Goal: Transaction & Acquisition: Purchase product/service

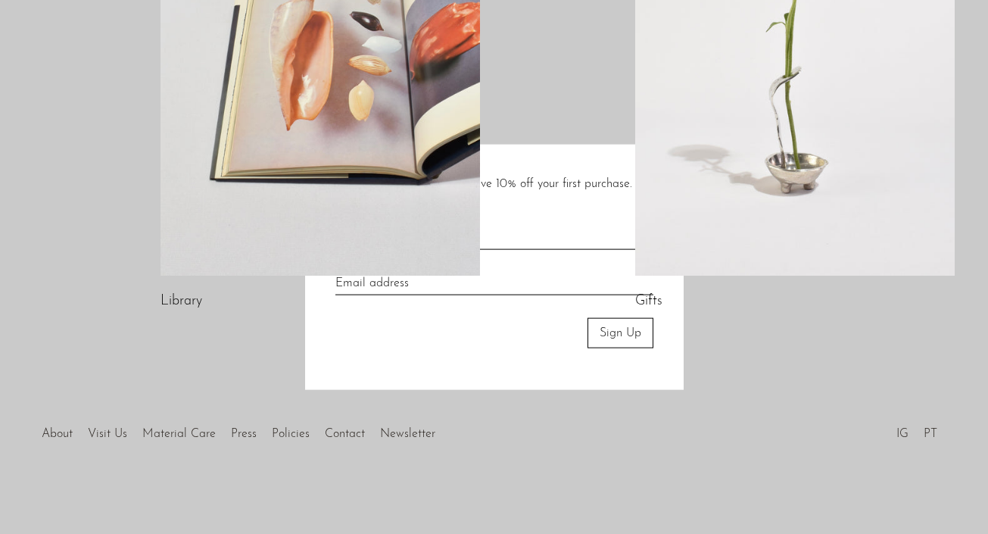
scroll to position [937, 0]
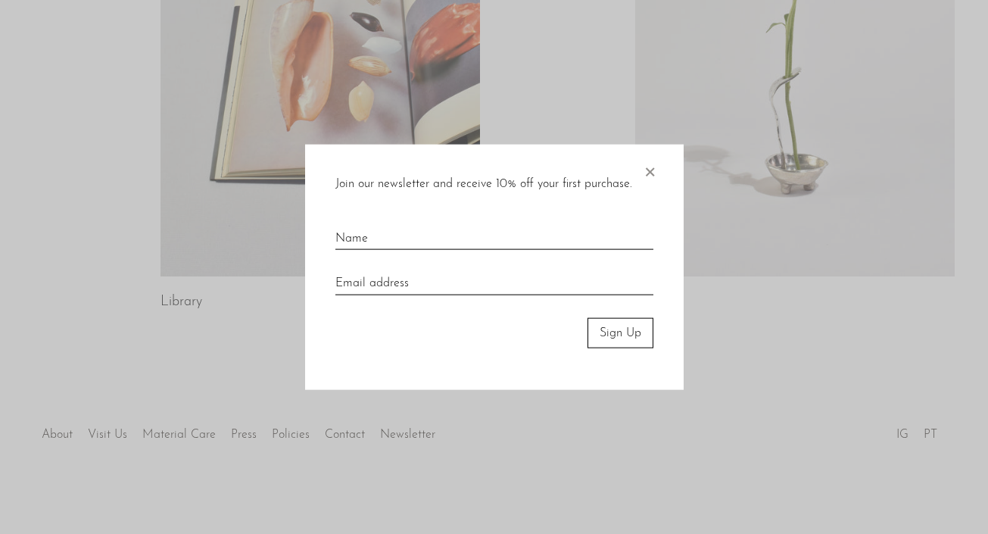
click at [769, 152] on div at bounding box center [494, 267] width 988 height 534
click at [637, 167] on div "Join our newsletter and receive 10% off your first purchase. × Sign Up" at bounding box center [494, 267] width 379 height 246
click at [651, 173] on span "×" at bounding box center [649, 168] width 15 height 48
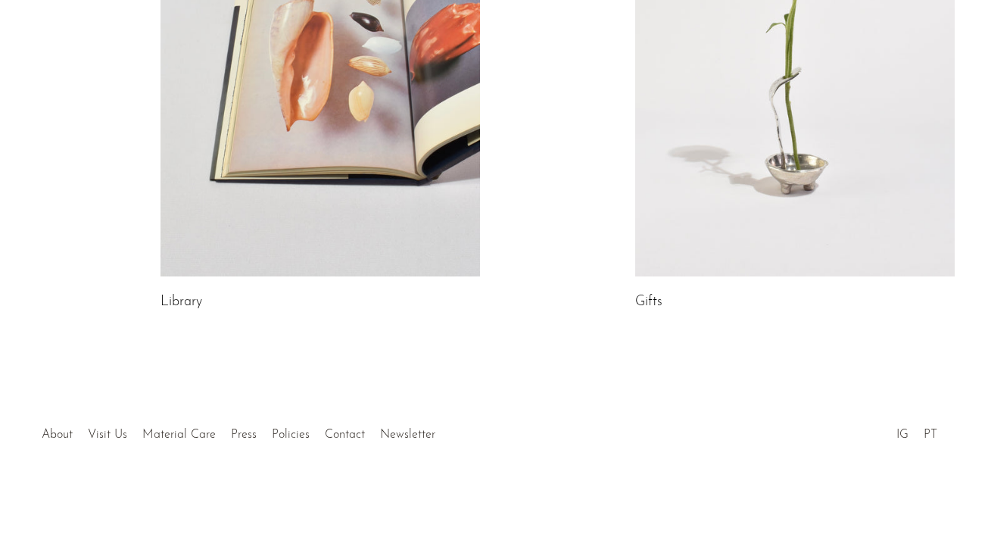
click at [732, 167] on link at bounding box center [795, 52] width 320 height 447
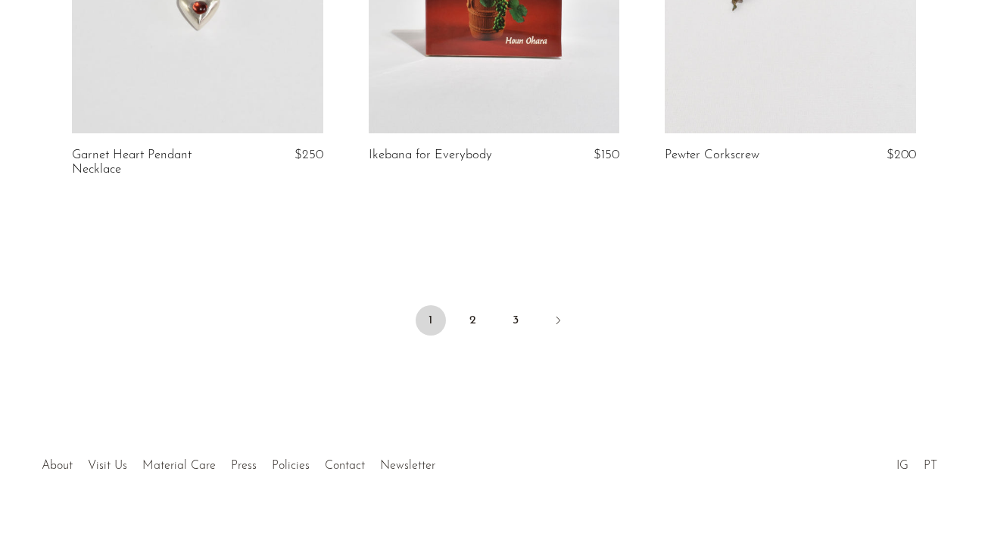
scroll to position [5044, 0]
click at [465, 307] on link "2" at bounding box center [473, 322] width 30 height 30
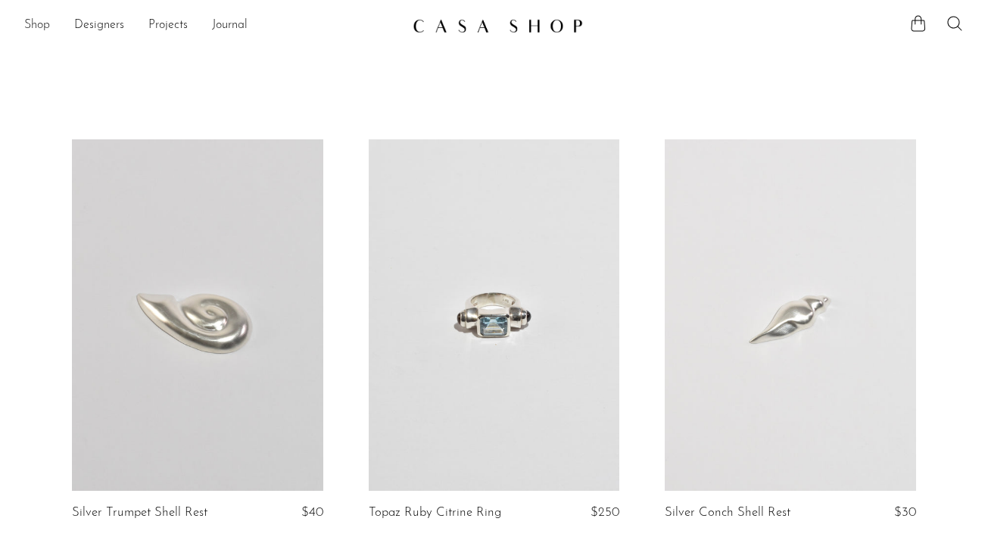
click at [39, 30] on link "Shop" at bounding box center [37, 26] width 26 height 20
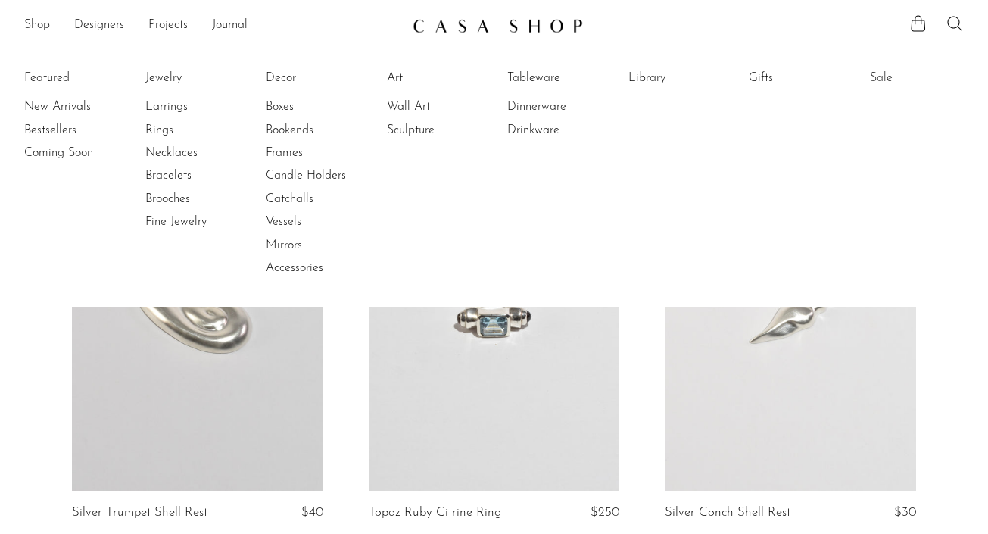
click at [888, 75] on link "Sale" at bounding box center [927, 78] width 114 height 17
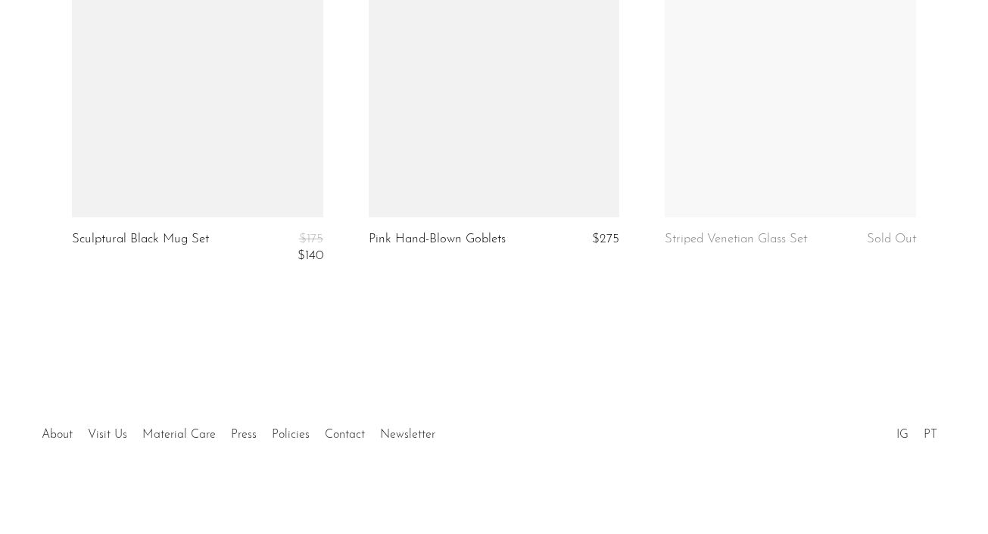
scroll to position [1545, 0]
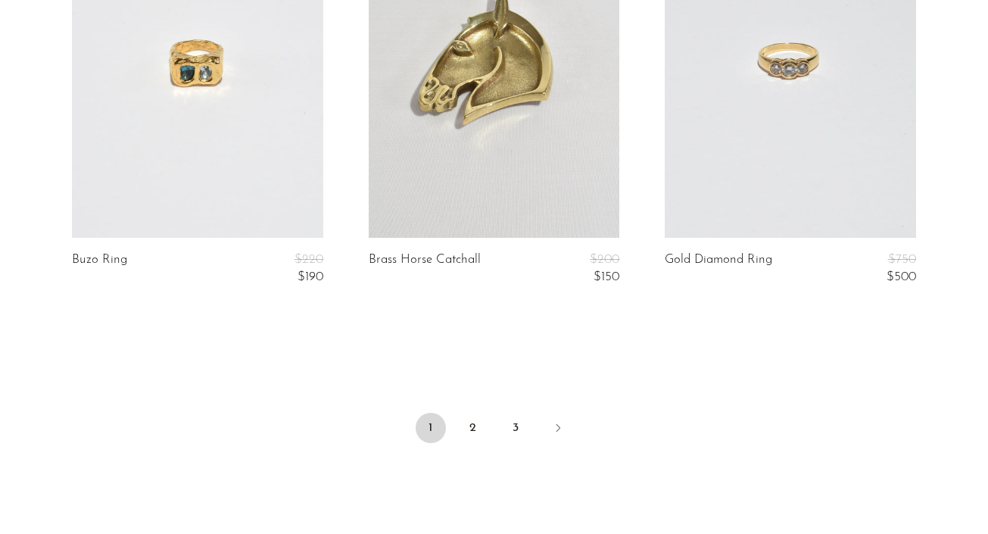
scroll to position [5040, 0]
click at [480, 430] on link "2" at bounding box center [473, 428] width 30 height 30
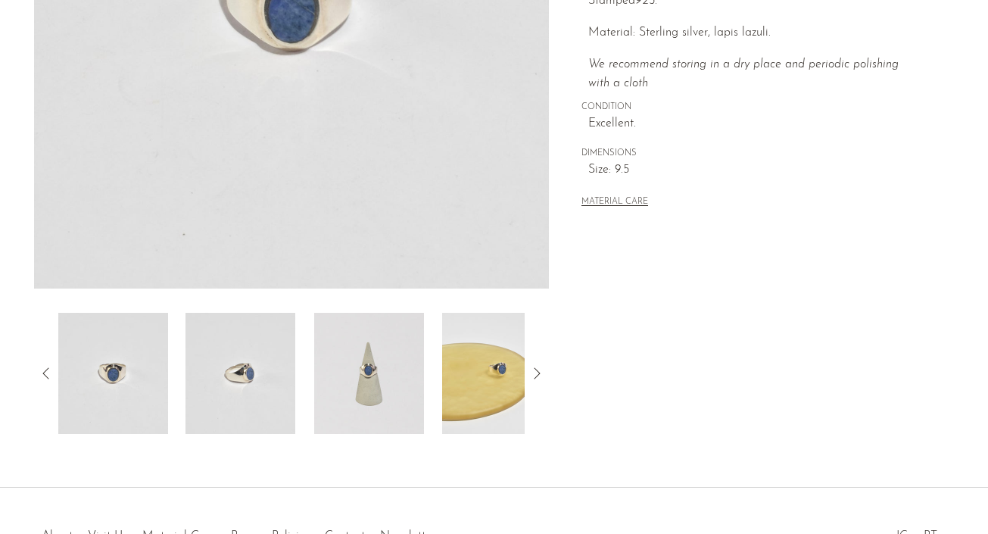
scroll to position [427, 0]
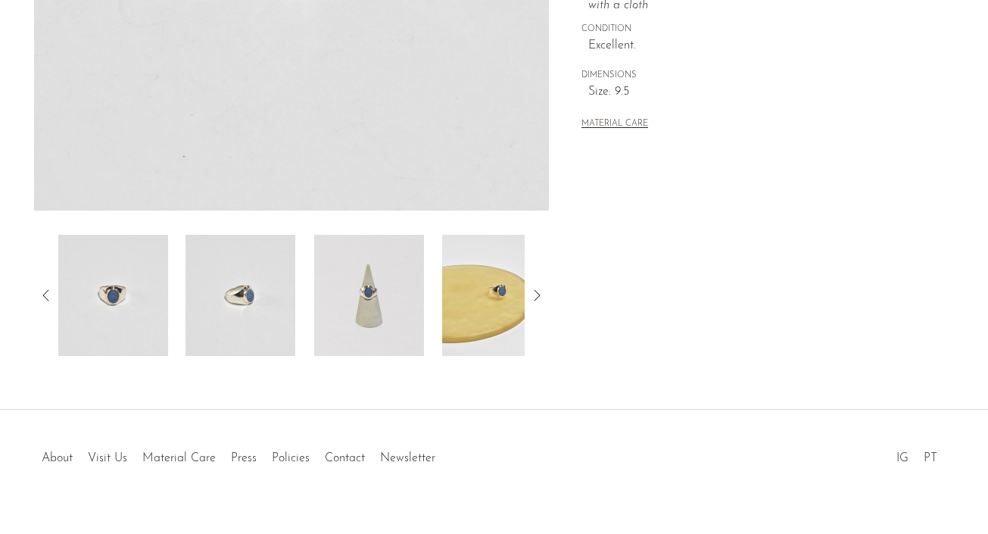
click at [539, 295] on icon at bounding box center [538, 294] width 6 height 11
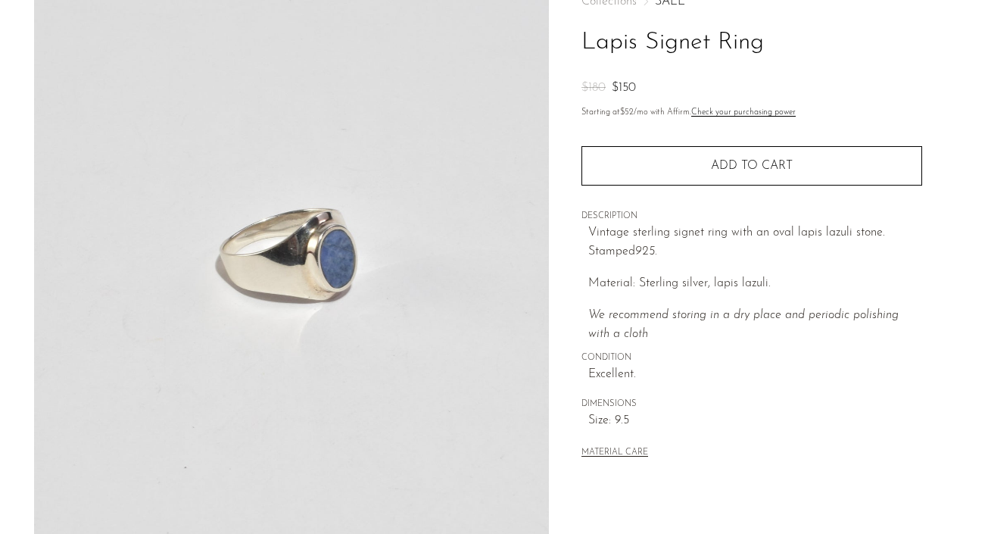
scroll to position [55, 0]
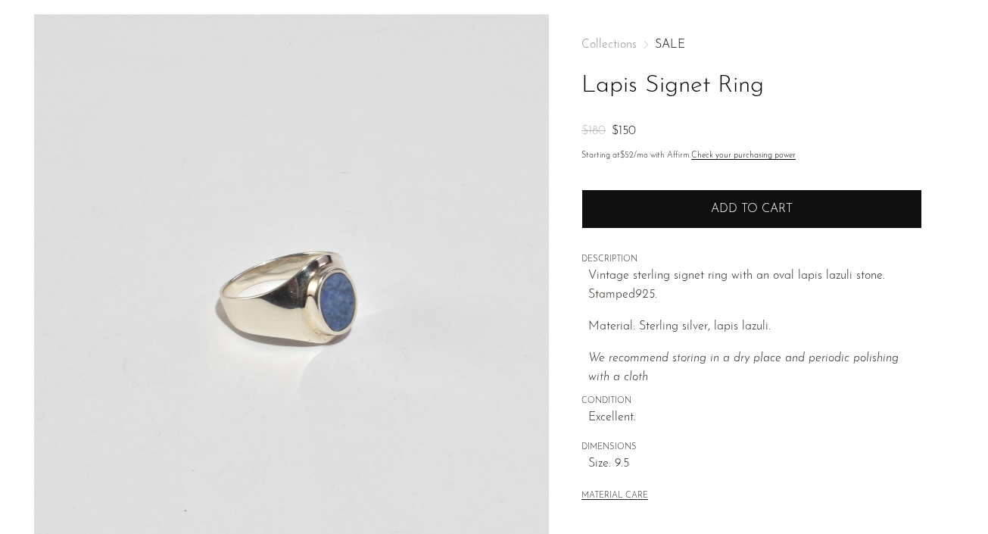
click at [639, 207] on button "Add to cart" at bounding box center [751, 208] width 341 height 39
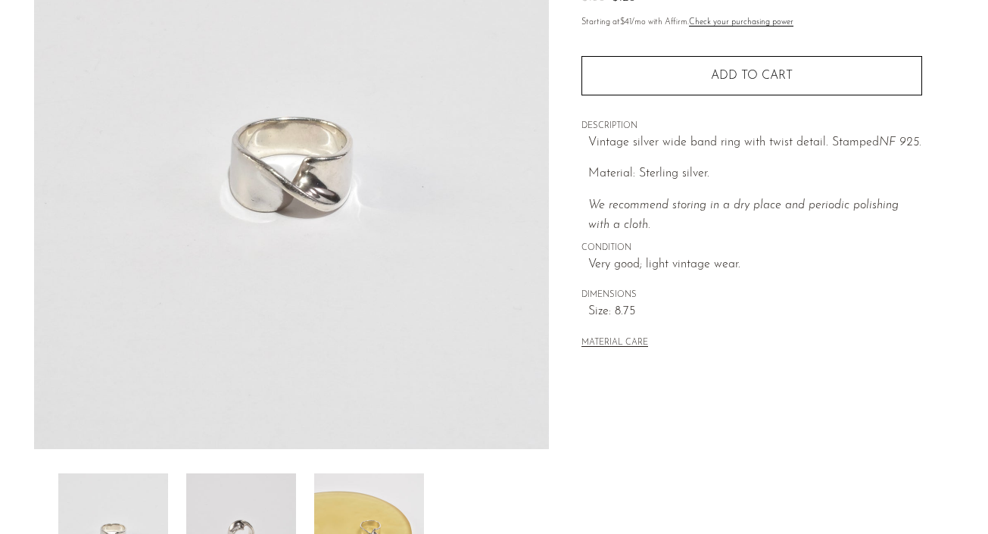
scroll to position [13, 0]
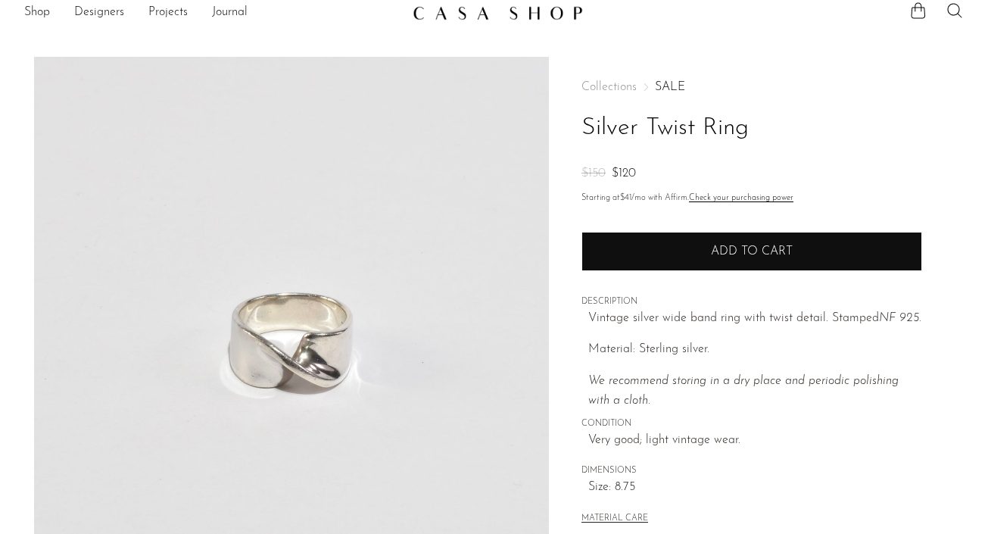
click at [775, 263] on button "Add to cart" at bounding box center [751, 251] width 341 height 39
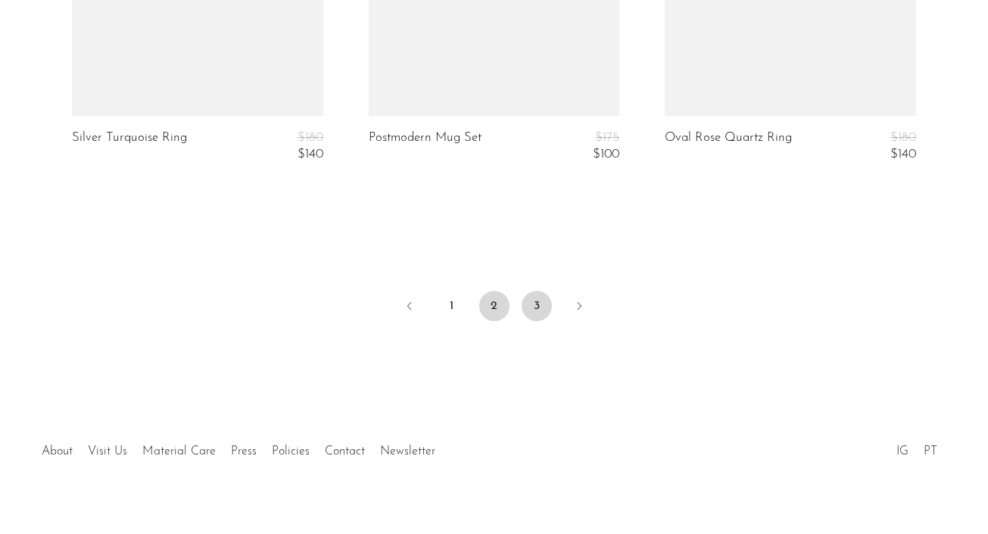
scroll to position [5173, 0]
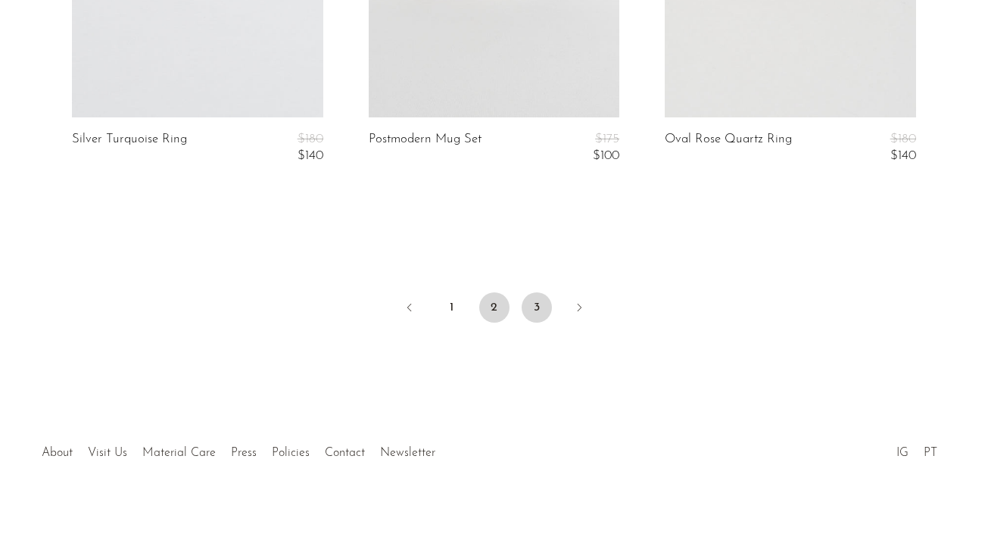
click at [532, 292] on link "3" at bounding box center [537, 307] width 30 height 30
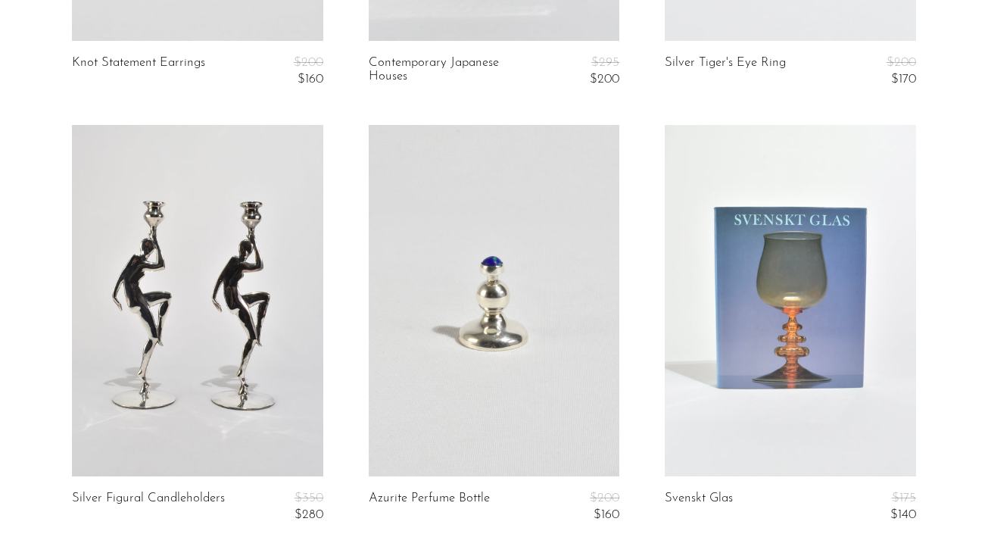
scroll to position [662, 0]
